Goal: Navigation & Orientation: Find specific page/section

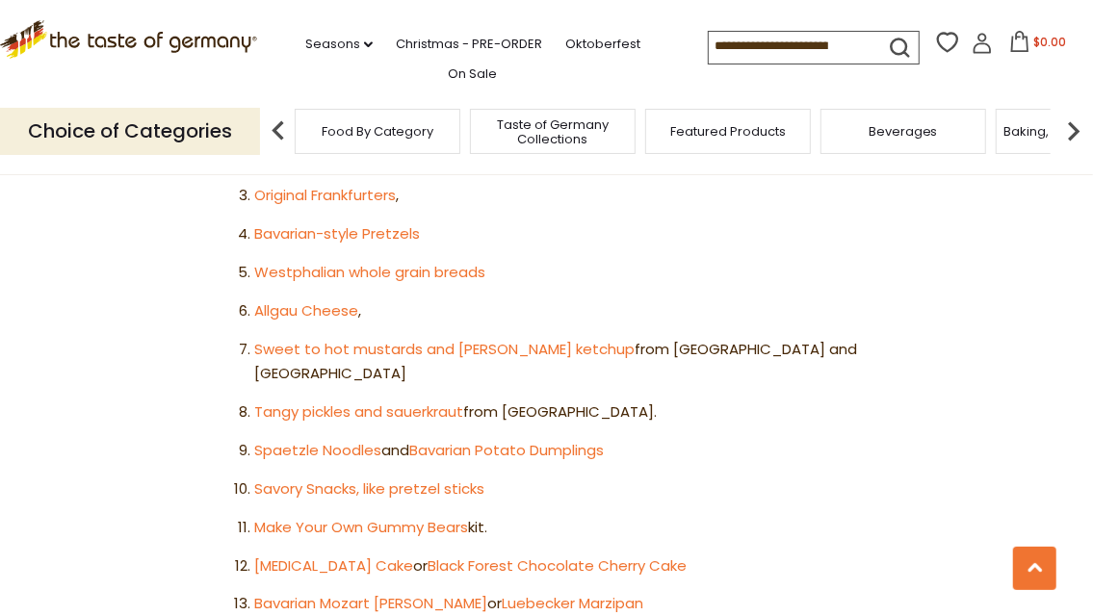
scroll to position [1349, 0]
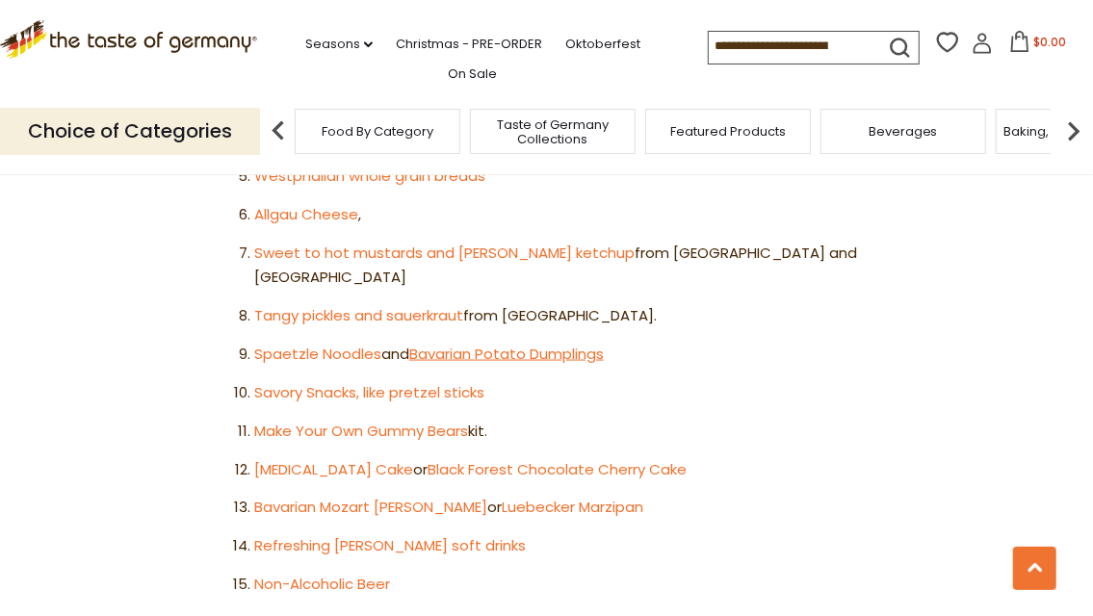
click at [521, 344] on link "Bavarian Potato Dumplings" at bounding box center [506, 354] width 194 height 20
click at [314, 344] on link "Spaetzle Noodles" at bounding box center [317, 354] width 127 height 20
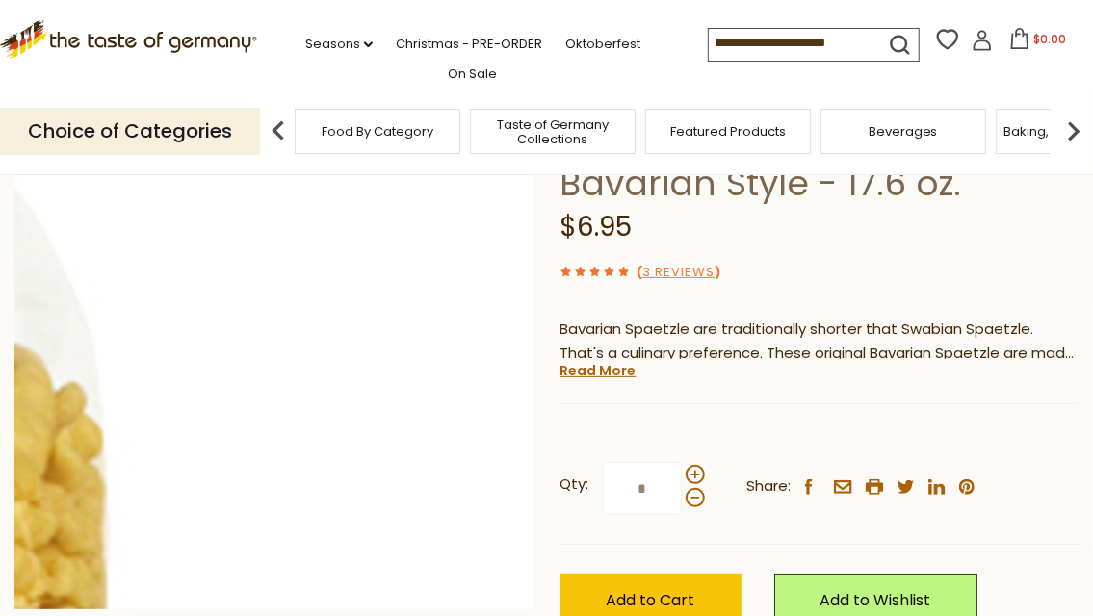
scroll to position [192, 0]
